Goal: Information Seeking & Learning: Learn about a topic

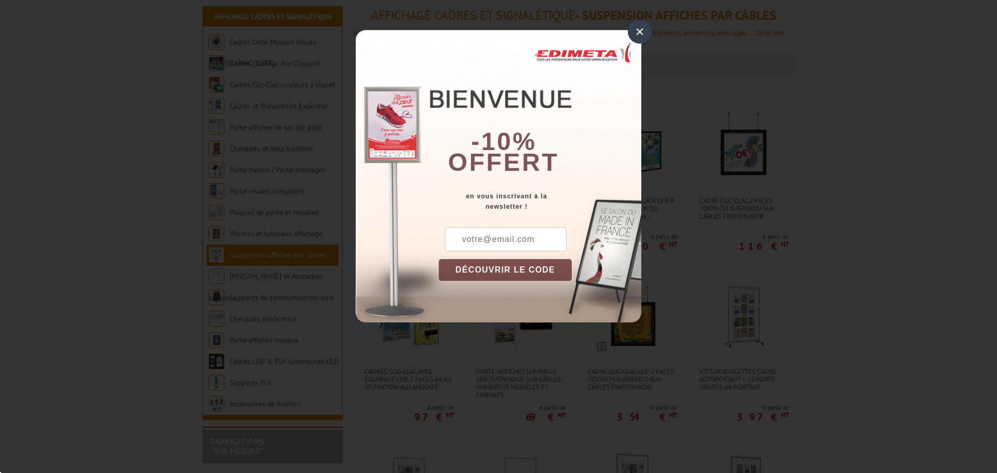
scroll to position [157, 0]
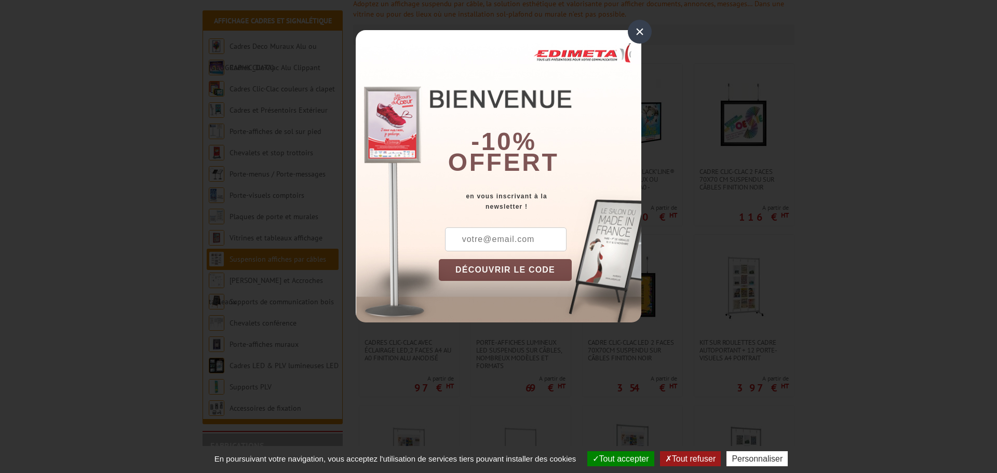
click at [635, 32] on div "×" at bounding box center [640, 32] width 24 height 24
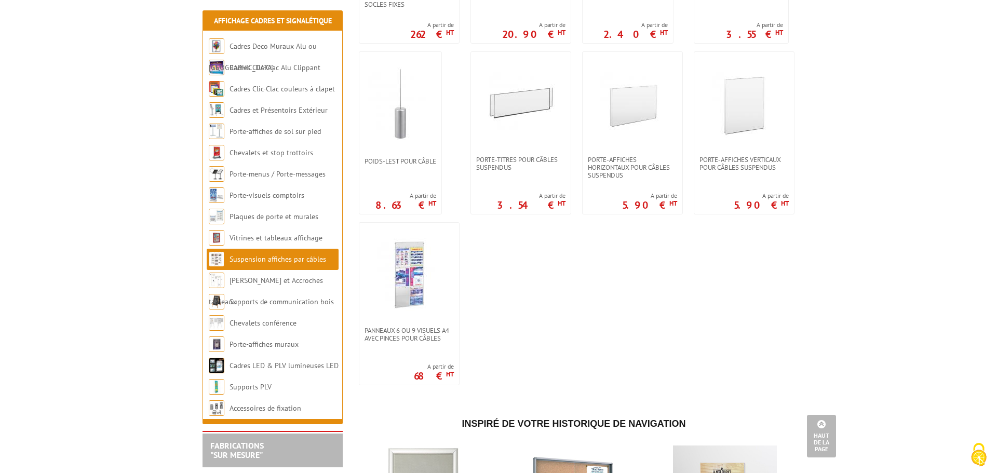
scroll to position [729, 0]
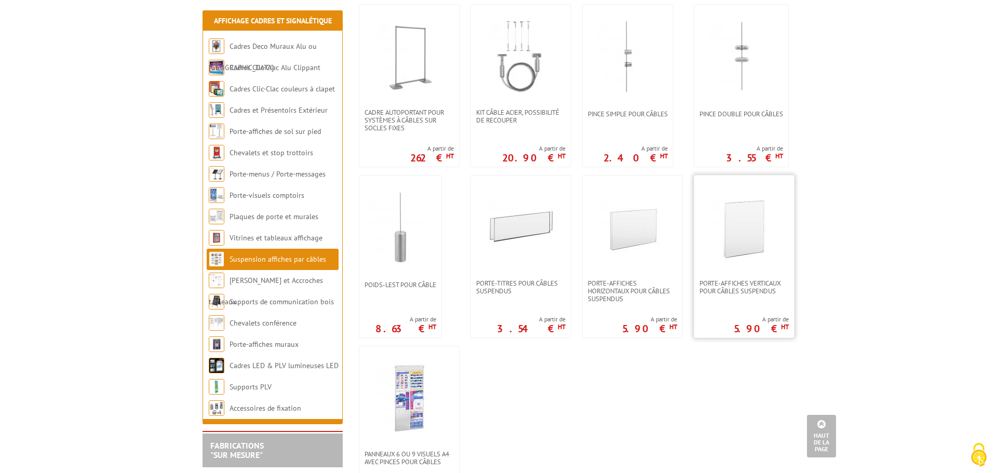
click at [766, 229] on img at bounding box center [744, 227] width 73 height 73
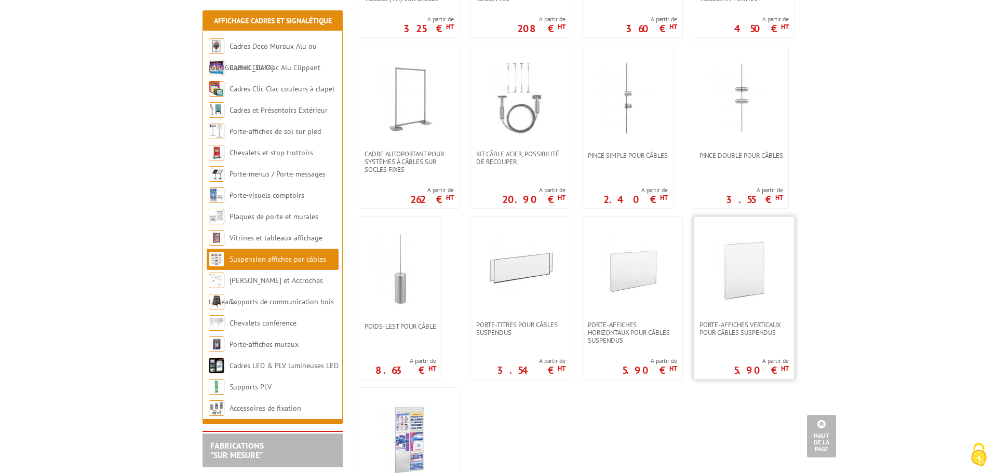
scroll to position [422, 0]
